Goal: Task Accomplishment & Management: Use online tool/utility

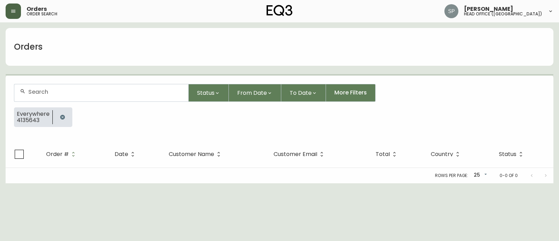
click at [16, 12] on icon "button" at bounding box center [13, 11] width 6 height 6
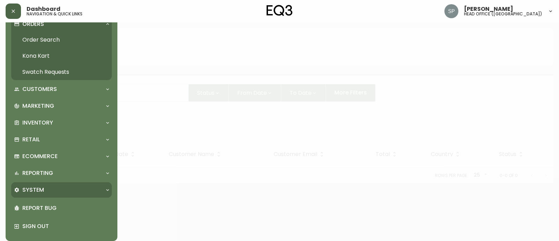
scroll to position [23, 0]
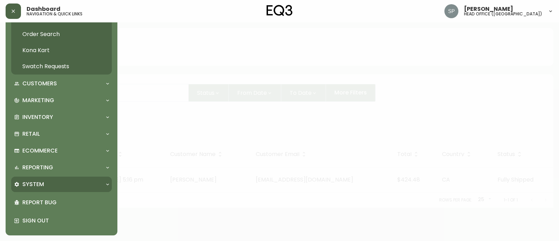
click at [50, 184] on div "System" at bounding box center [58, 184] width 88 height 8
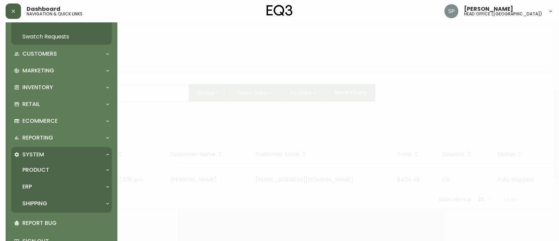
scroll to position [66, 0]
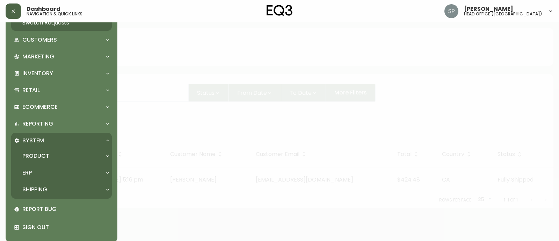
click at [45, 188] on p "Shipping" at bounding box center [34, 190] width 25 height 8
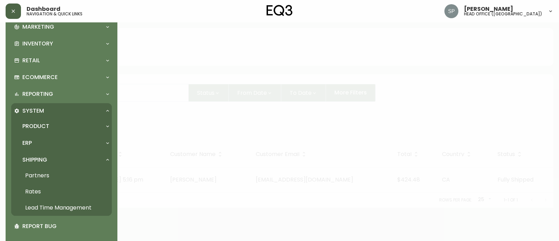
scroll to position [110, 0]
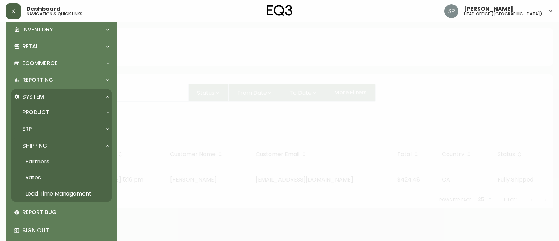
click at [44, 174] on link "Rates" at bounding box center [61, 177] width 101 height 16
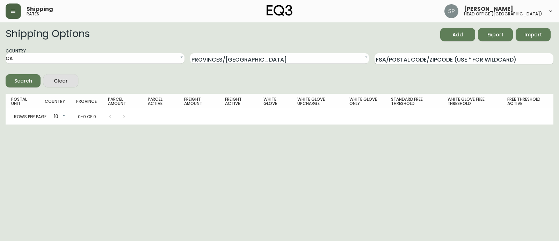
click at [404, 58] on input "FSA/Postal Code/Zipcode (use * for wildcard)" at bounding box center [464, 58] width 179 height 11
paste input "V9J 1W2"
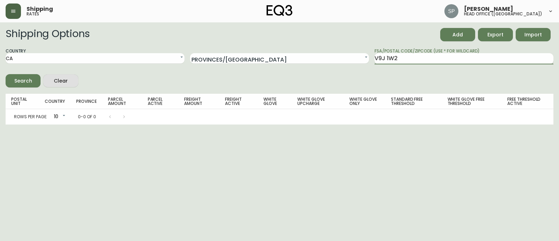
type input "V9J 1W2"
click at [6, 74] on button "Search" at bounding box center [23, 80] width 35 height 13
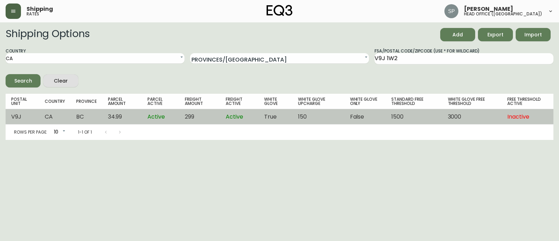
click at [140, 118] on td "34.99" at bounding box center [122, 116] width 40 height 15
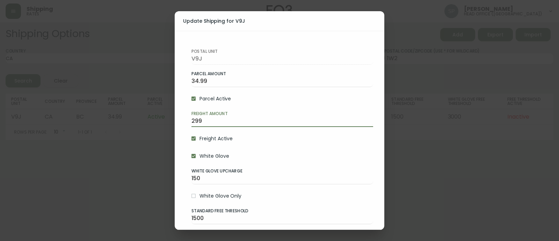
drag, startPoint x: 232, startPoint y: 121, endPoint x: 180, endPoint y: 124, distance: 52.5
click at [180, 124] on div "Postal Unit V9J Parcel Amount 34.99 Parcel Active Freight Amount 299 Freight Ac…" at bounding box center [280, 130] width 210 height 199
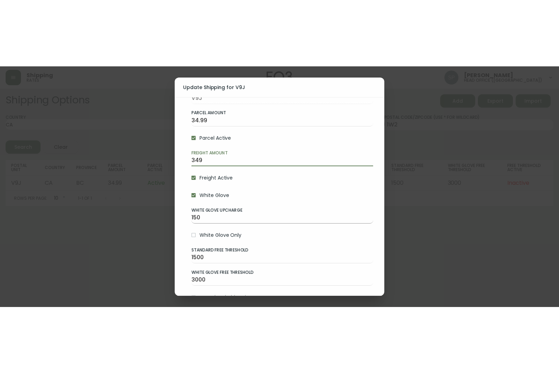
scroll to position [75, 0]
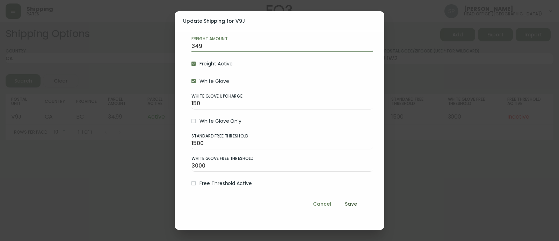
type input "349"
click at [346, 207] on span "Save" at bounding box center [350, 204] width 17 height 9
